Goal: Transaction & Acquisition: Purchase product/service

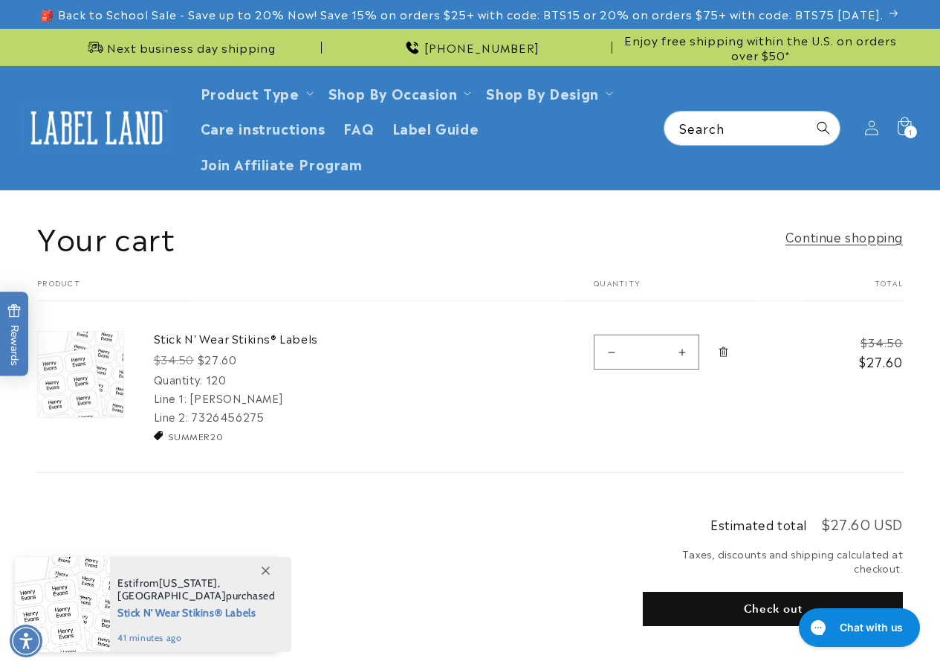
scroll to position [80, 0]
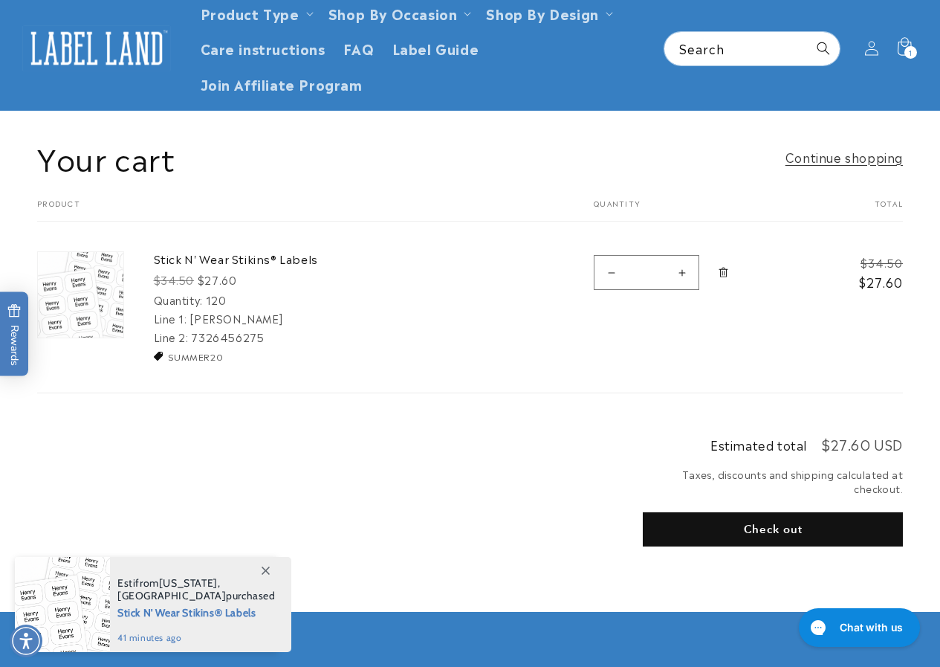
click at [262, 566] on icon at bounding box center [266, 570] width 8 height 8
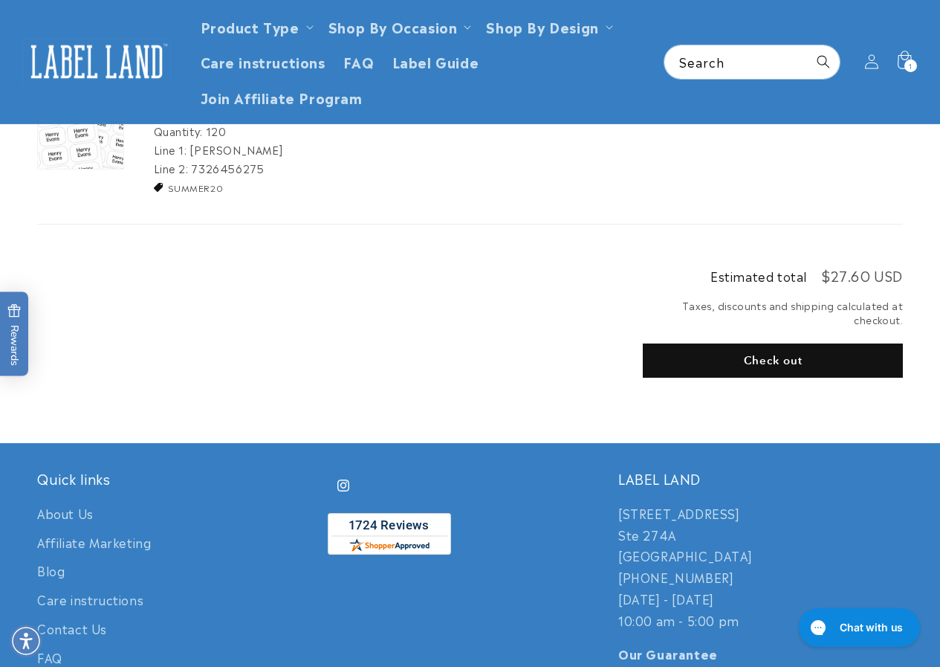
scroll to position [0, 0]
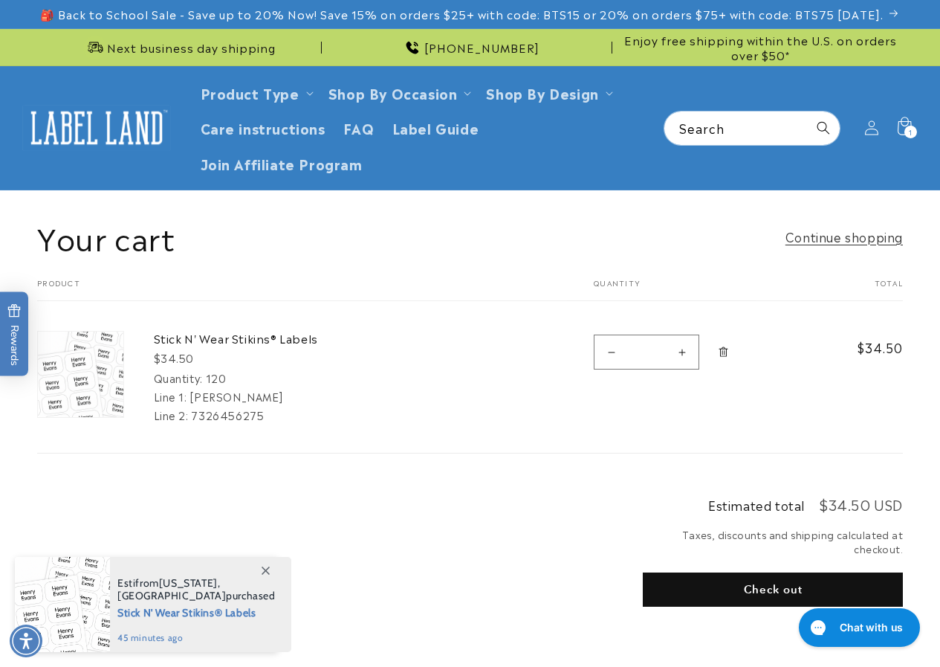
click at [688, 351] on button "Increase quantity for Stick N&#39; Wear Stikins® Labels" at bounding box center [681, 351] width 33 height 35
type input "*"
click at [610, 353] on button "Decrease quantity for Stick N&#39; Wear Stikins® Labels" at bounding box center [610, 351] width 33 height 35
type input "*"
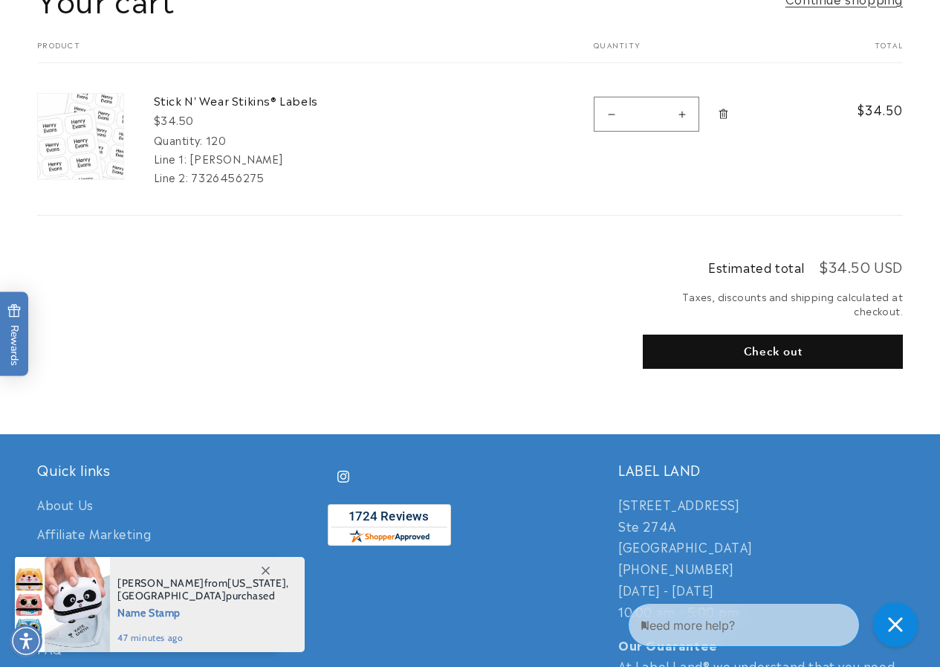
scroll to position [158, 0]
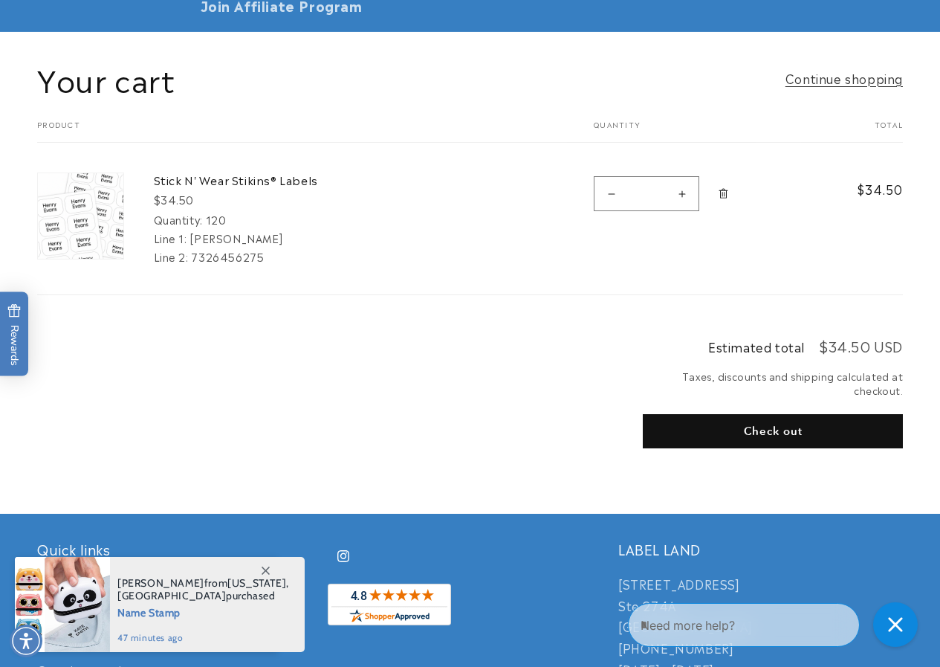
click at [713, 432] on button "Check out" at bounding box center [773, 431] width 260 height 34
